Goal: Task Accomplishment & Management: Manage account settings

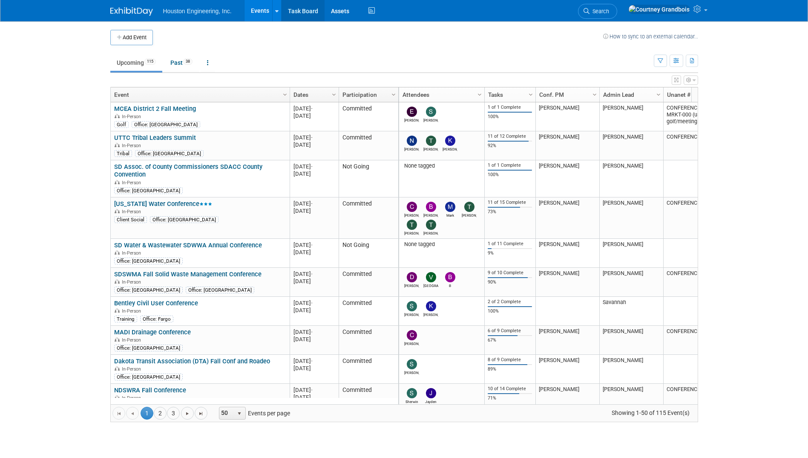
click at [301, 17] on link "Task Board" at bounding box center [303, 10] width 43 height 21
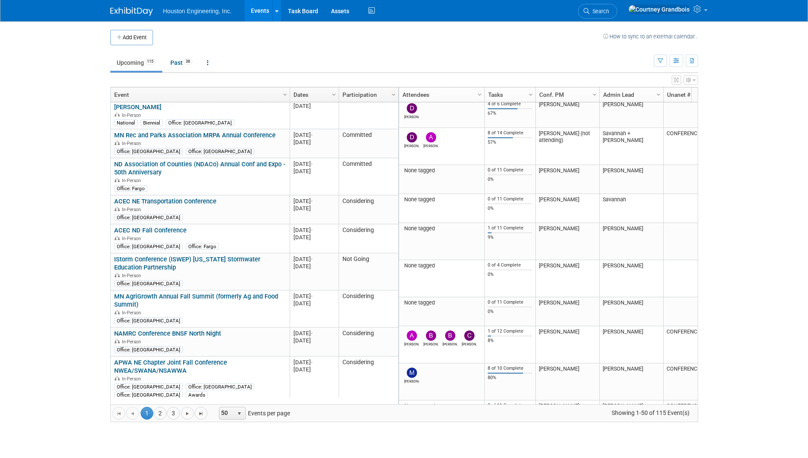
scroll to position [1227, 0]
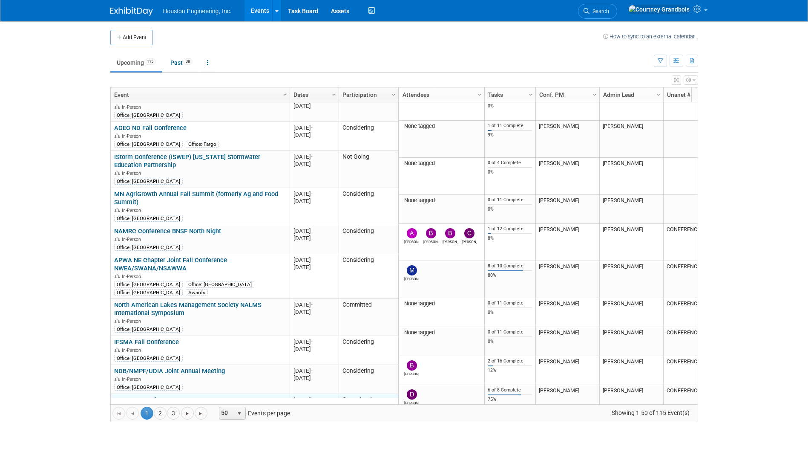
click at [127, 396] on link "MNAFPM Conference" at bounding box center [144, 400] width 61 height 8
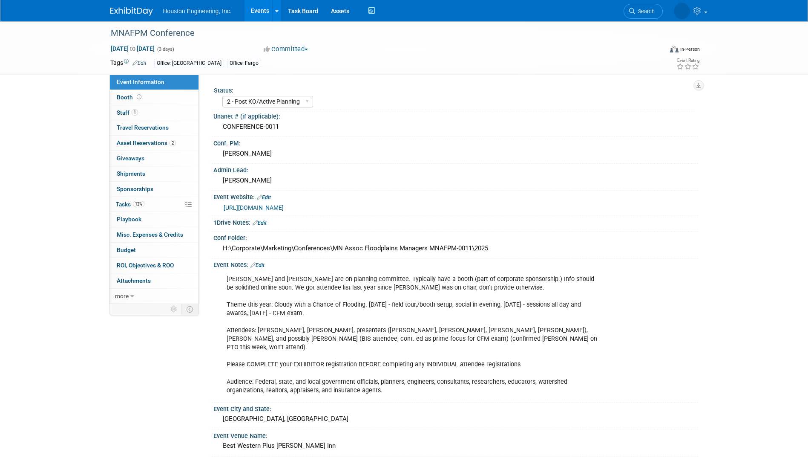
select select "2 - Post KO/Active Planning"
select select "Pending"
select select "Water Resources"
click at [124, 200] on link "12% Tasks 12%" at bounding box center [154, 204] width 89 height 15
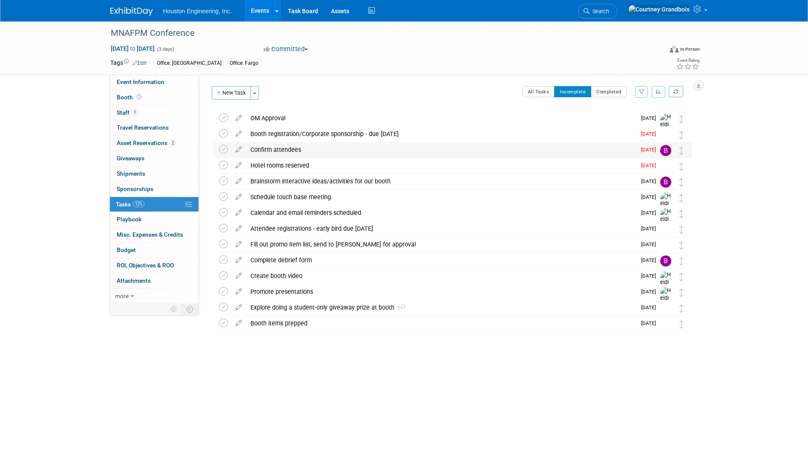
click at [357, 152] on div "Confirm attendees" at bounding box center [441, 149] width 390 height 14
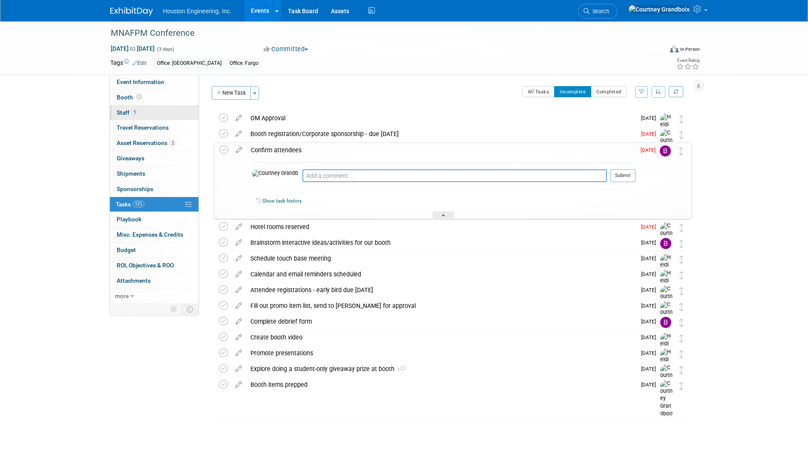
click at [144, 113] on link "1 Staff 1" at bounding box center [154, 112] width 89 height 15
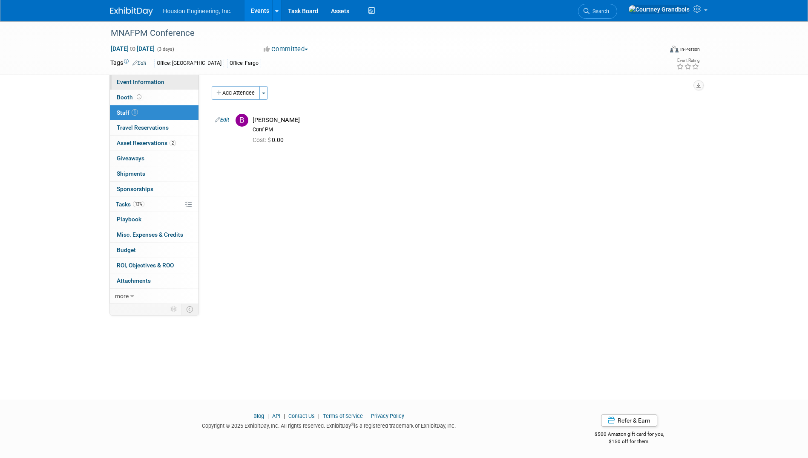
click at [153, 84] on span "Event Information" at bounding box center [141, 81] width 48 height 7
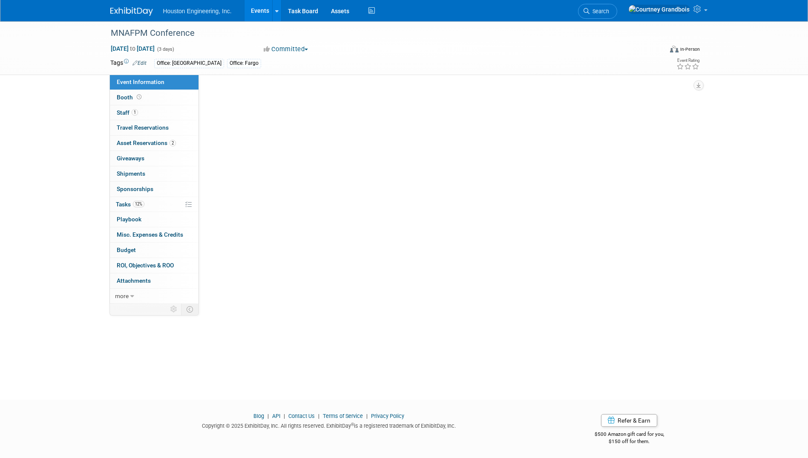
select select "2 - Post KO/Active Planning"
select select "Pending"
select select "Water Resources"
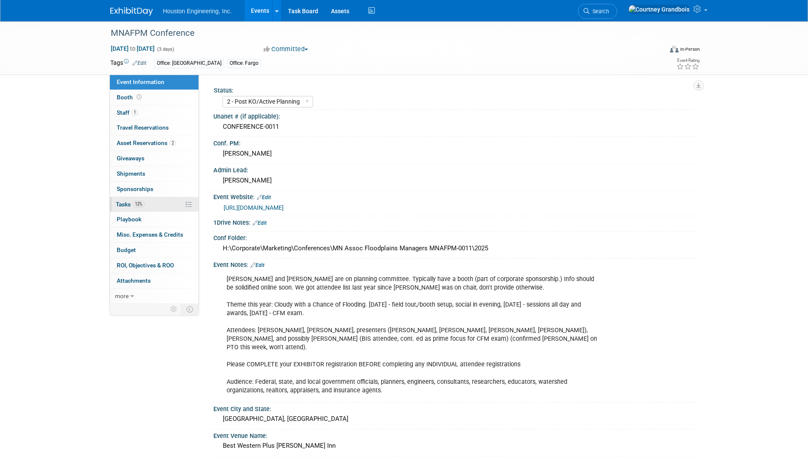
click at [124, 208] on link "12% Tasks 12%" at bounding box center [154, 204] width 89 height 15
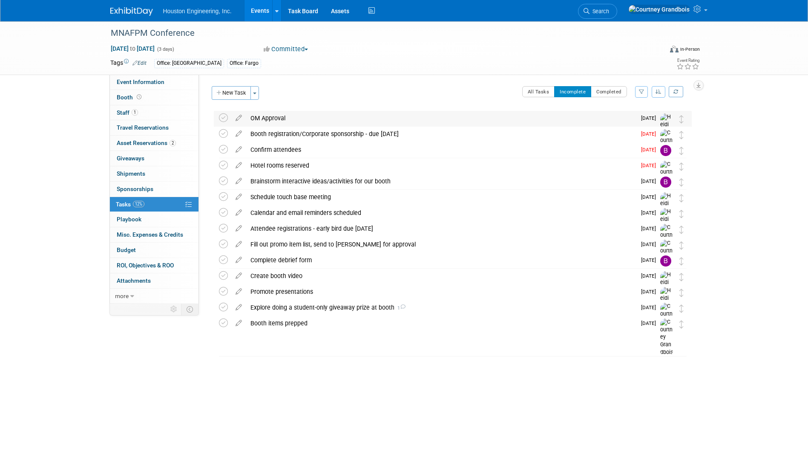
click at [271, 111] on div "OM Approval" at bounding box center [441, 118] width 390 height 14
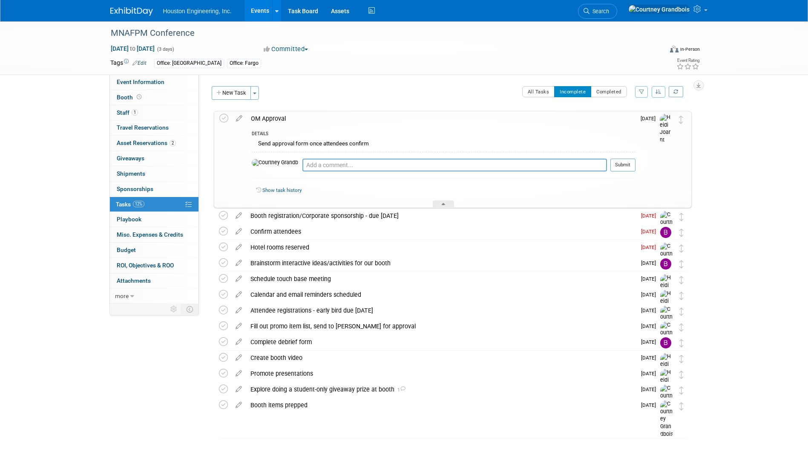
click at [271, 111] on div "OM Approval" at bounding box center [441, 118] width 389 height 14
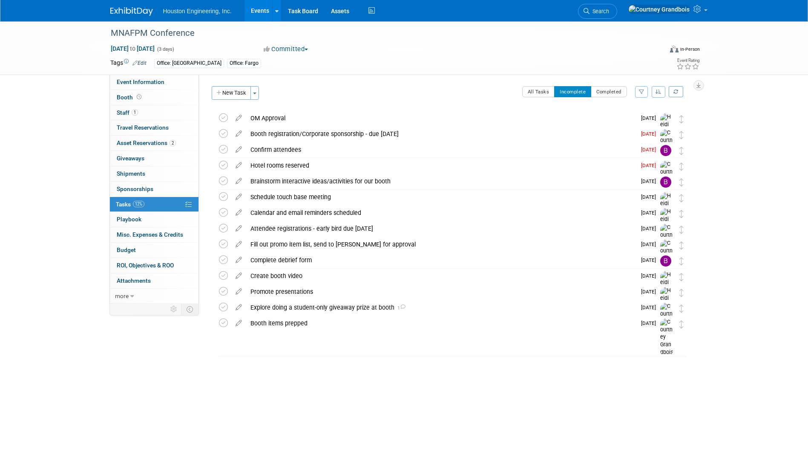
click at [419, 405] on body "Houston Engineering, Inc. Events Add Event Bulk Upload Events Shareable Event B…" at bounding box center [404, 229] width 808 height 458
click at [275, 149] on div "Confirm attendees" at bounding box center [441, 149] width 390 height 14
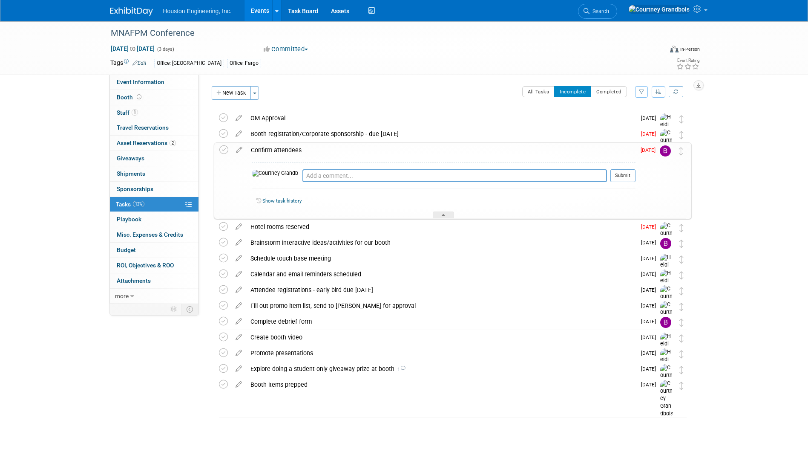
click at [275, 149] on div "Confirm attendees" at bounding box center [441, 150] width 389 height 14
